Goal: Navigation & Orientation: Find specific page/section

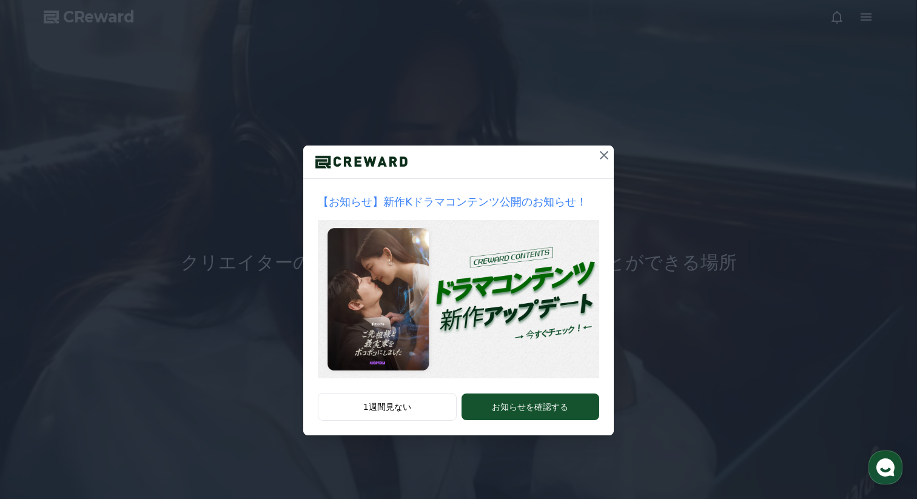
click at [603, 160] on icon at bounding box center [604, 155] width 15 height 15
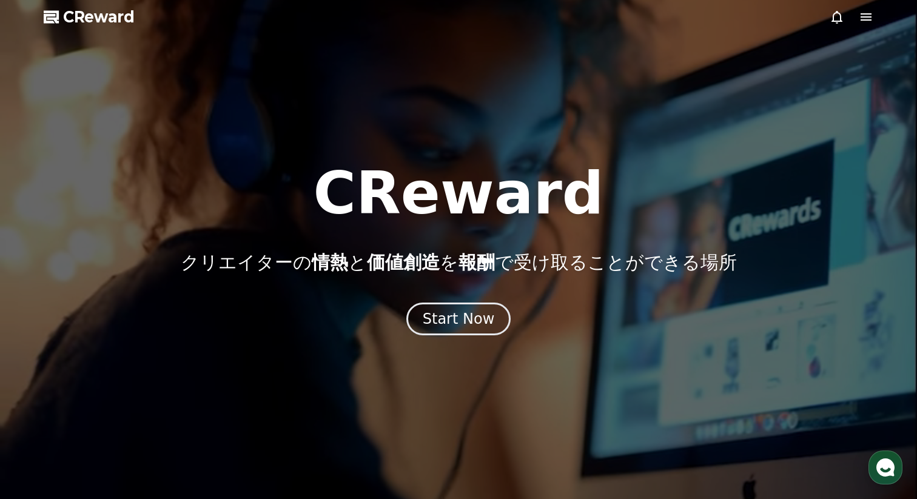
click at [863, 15] on icon at bounding box center [866, 17] width 15 height 15
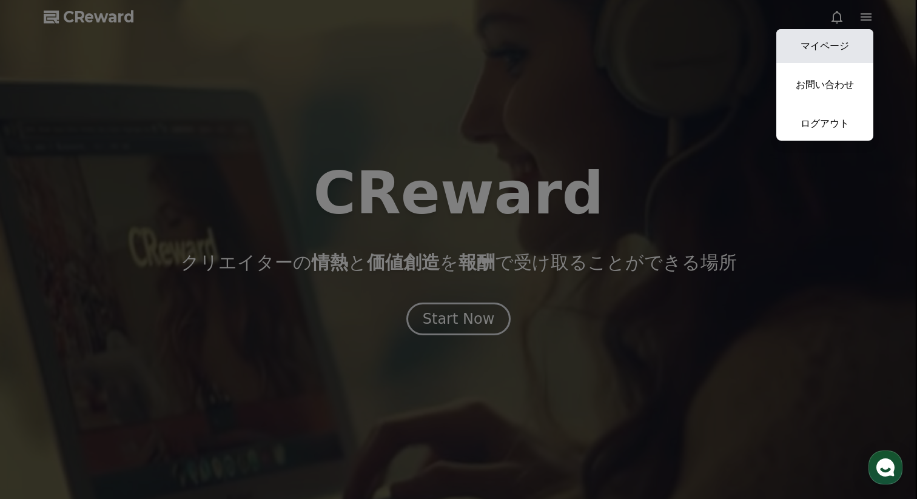
click at [827, 49] on link "マイページ" at bounding box center [824, 46] width 97 height 34
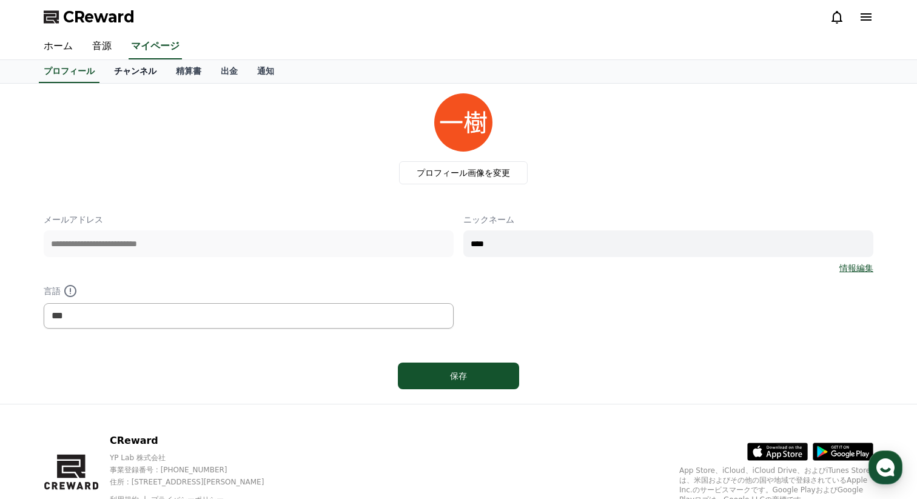
click at [141, 69] on link "チャンネル" at bounding box center [135, 71] width 62 height 23
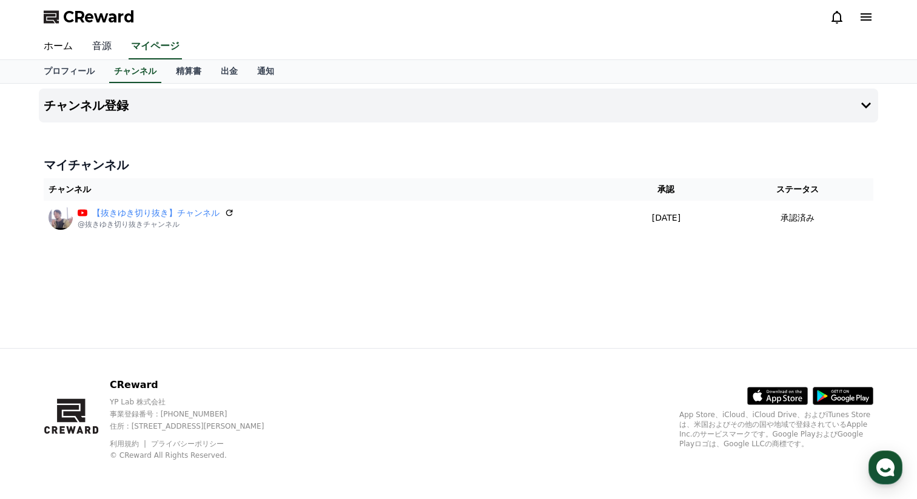
click at [106, 47] on link "音源" at bounding box center [101, 46] width 39 height 25
